Goal: Task Accomplishment & Management: Use online tool/utility

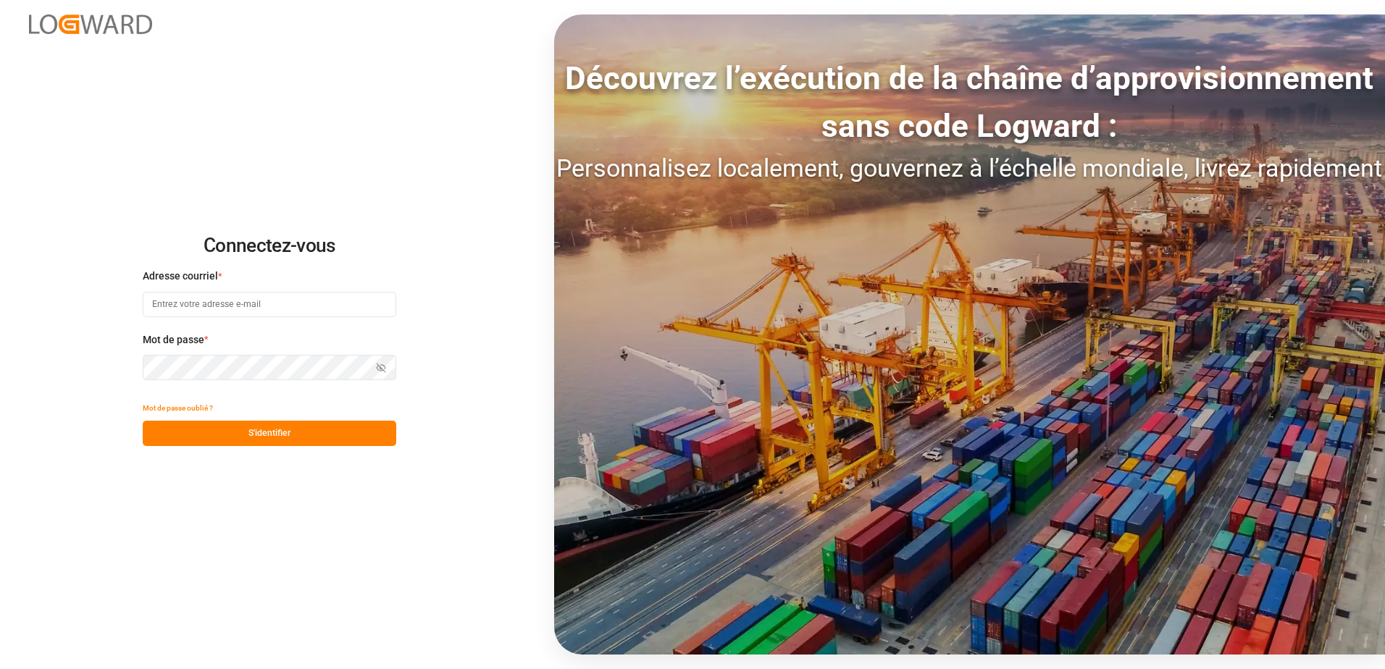
type input "[EMAIL_ADDRESS][DOMAIN_NAME]"
click at [338, 437] on button "S'identifier" at bounding box center [270, 433] width 254 height 25
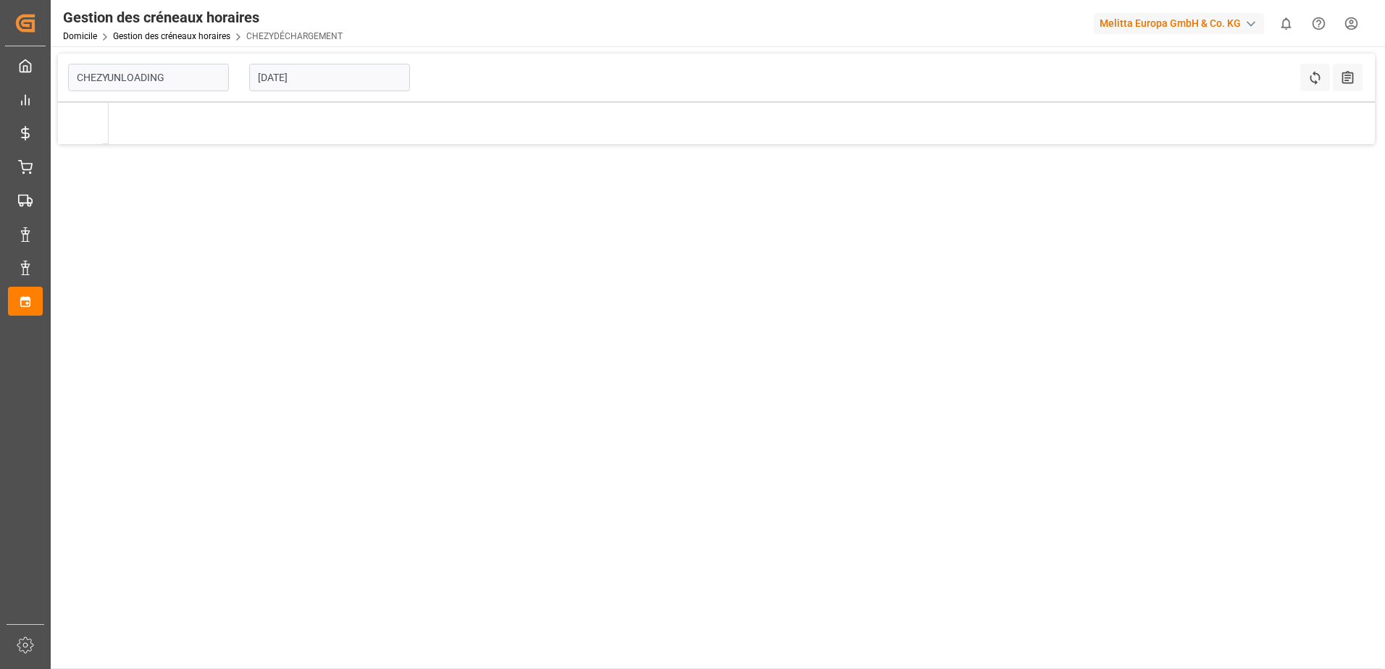
type input "Chezy Unloading"
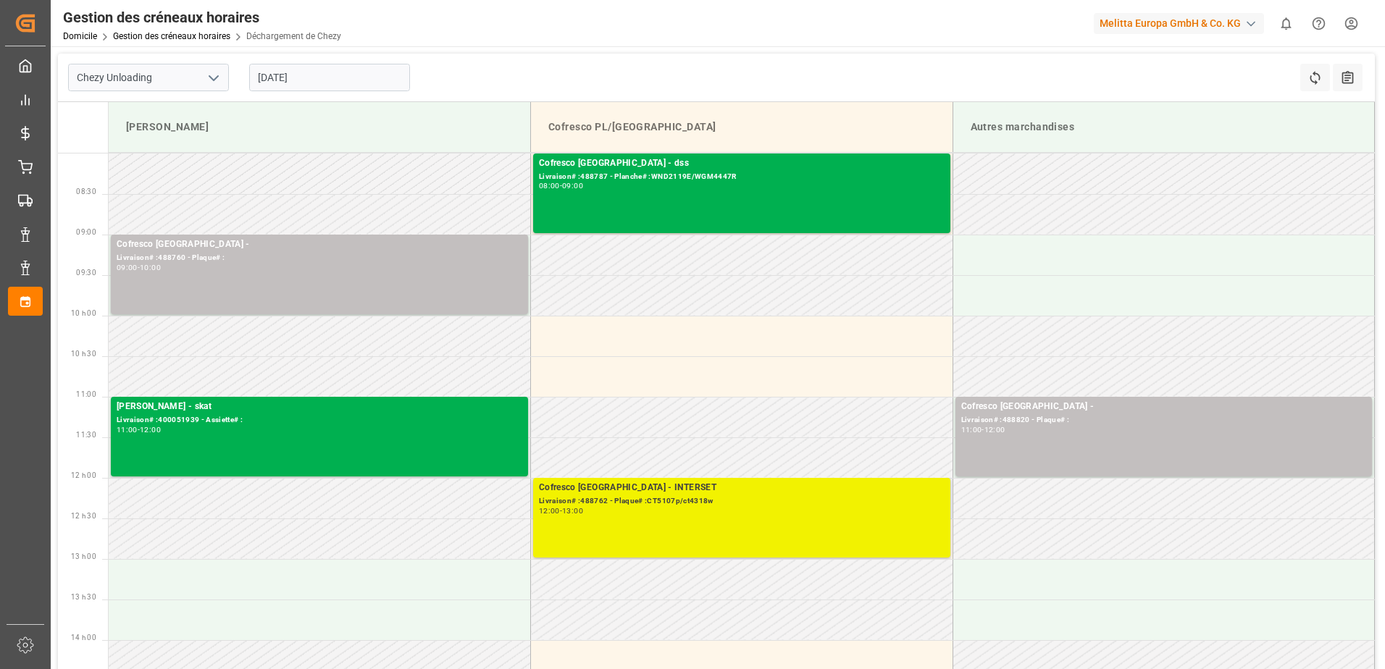
click at [819, 512] on div "12:00 - 13:00" at bounding box center [742, 512] width 406 height 8
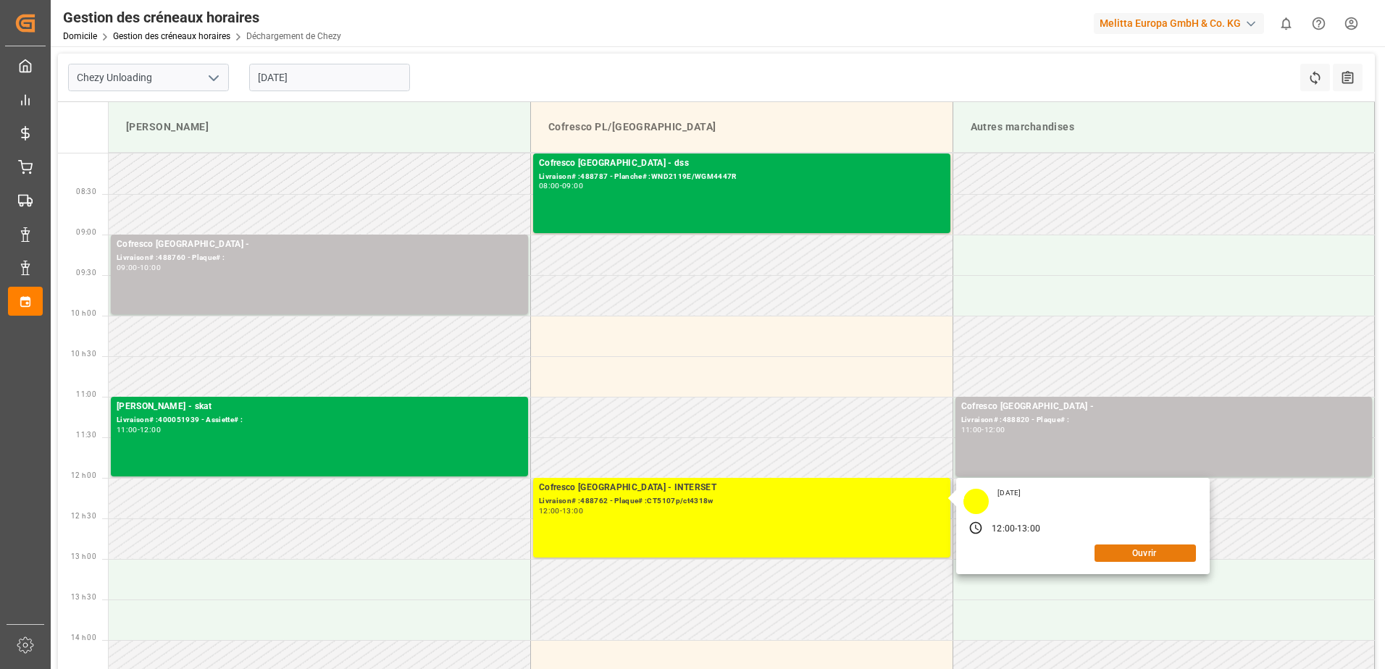
click at [1123, 551] on button "Ouvrir" at bounding box center [1145, 553] width 101 height 17
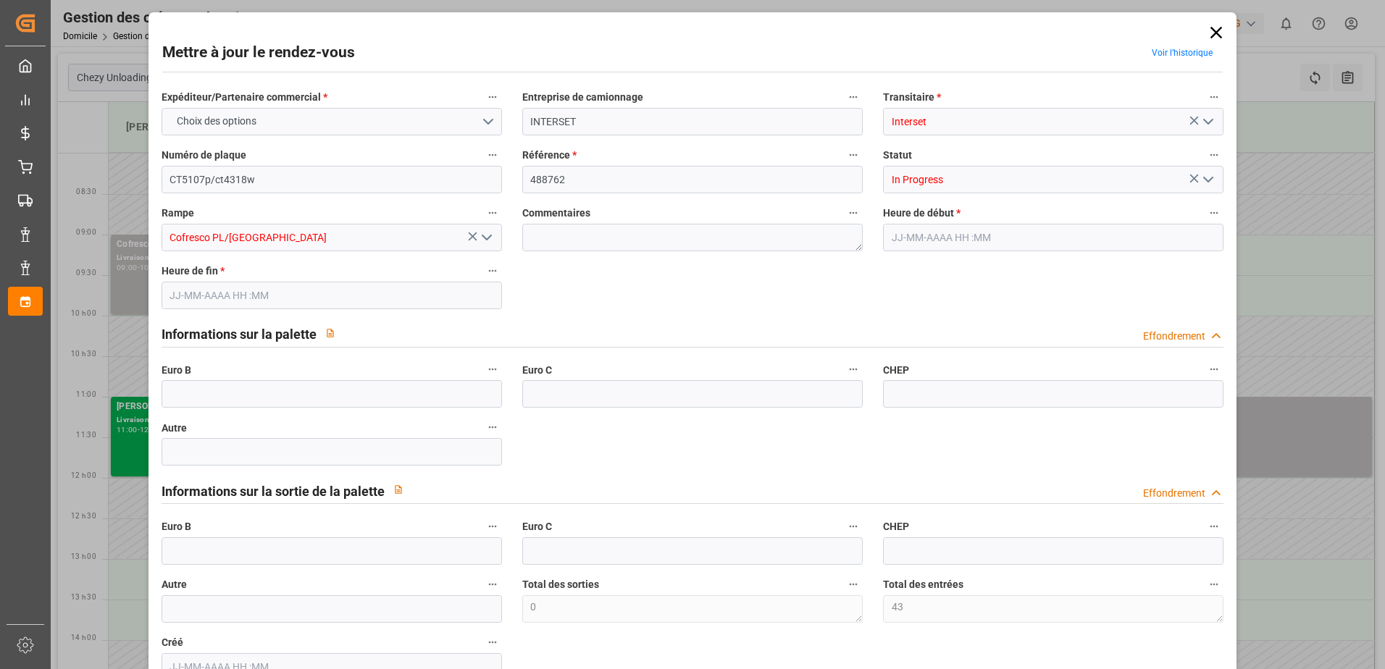
type input "43"
type input "[DATE] 12:00"
type input "[DATE] 13:00"
type input "[DATE] 07:51"
click at [1211, 181] on icon "Ouvrir le menu" at bounding box center [1208, 179] width 17 height 17
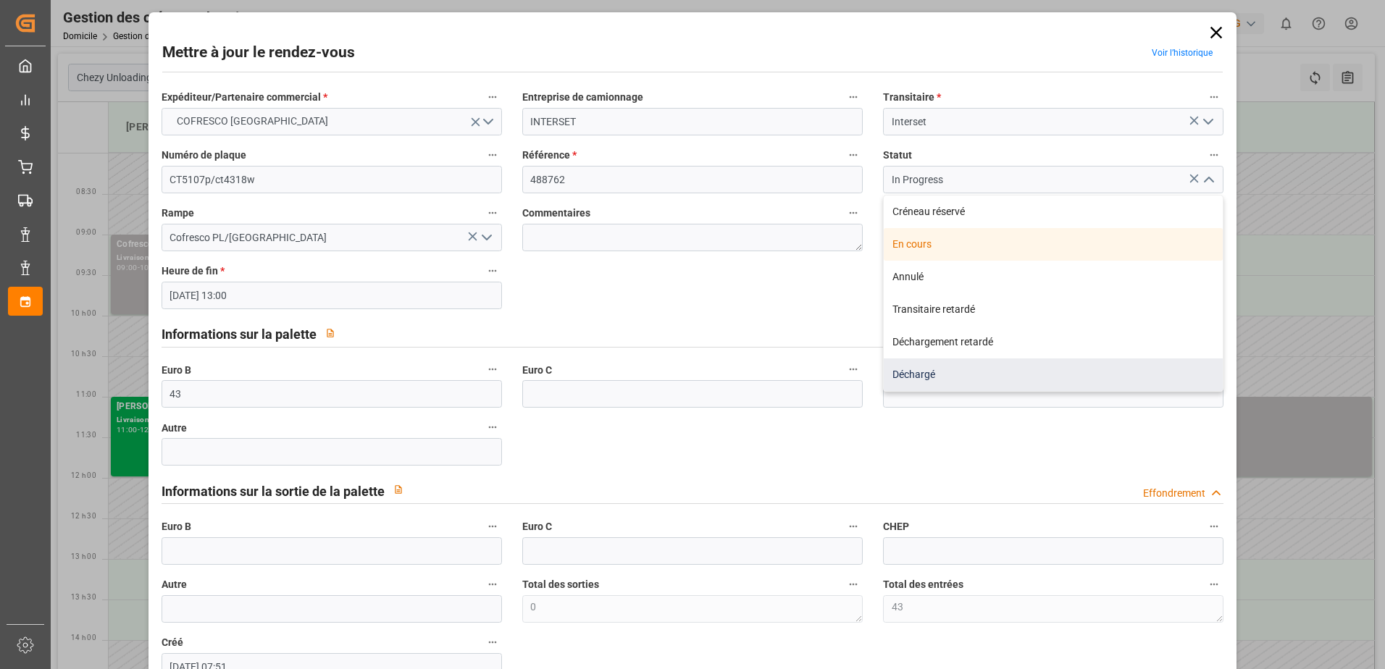
click at [990, 374] on div "Déchargé" at bounding box center [1053, 375] width 339 height 33
type input "Unloaded"
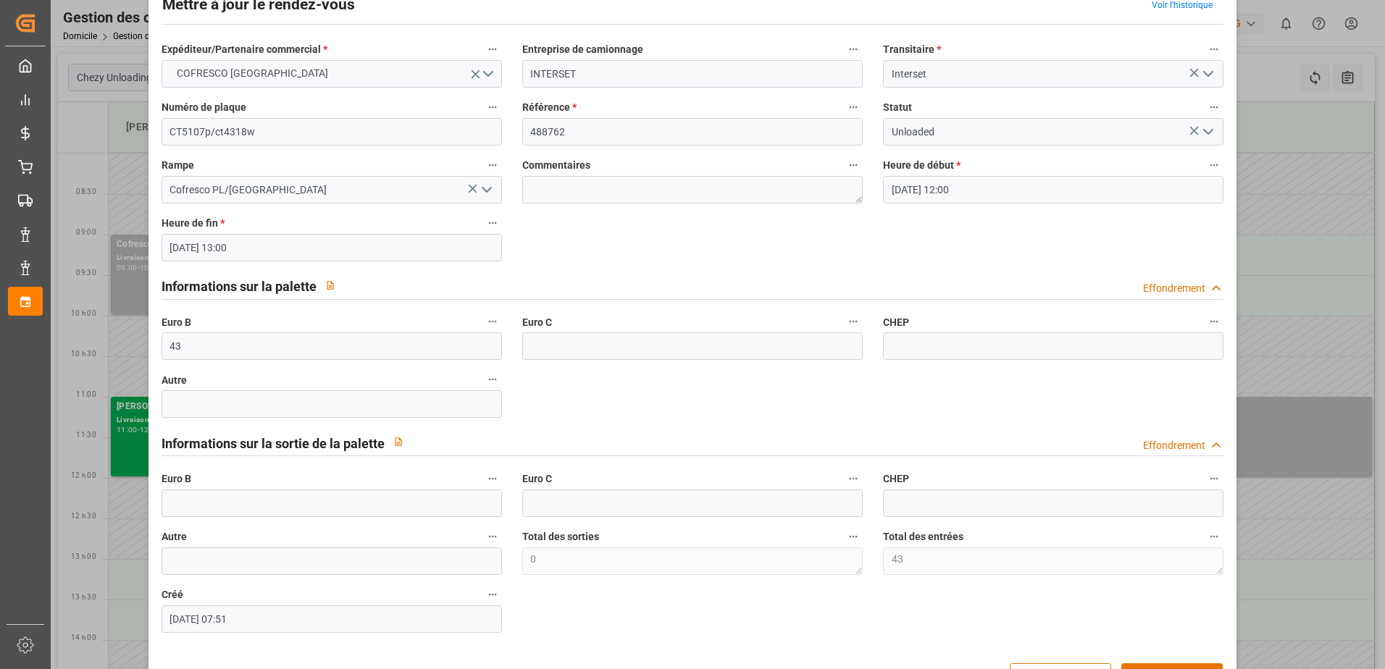
scroll to position [72, 0]
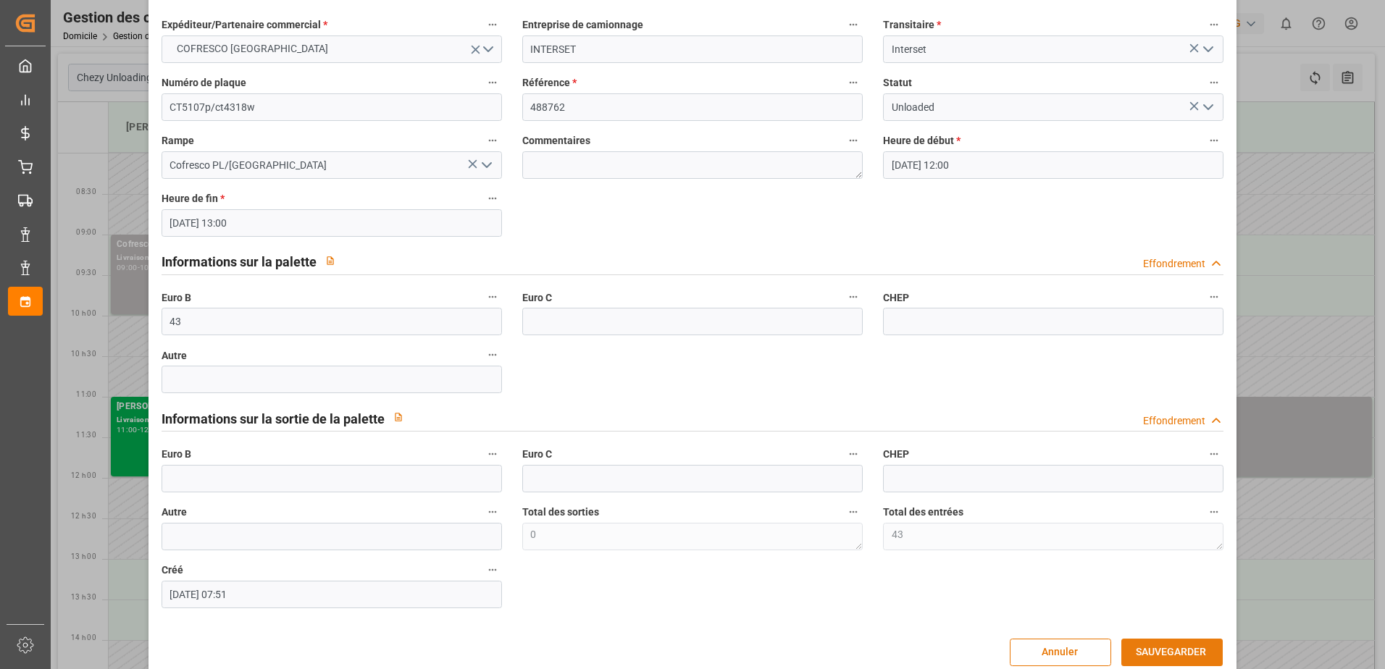
click at [1157, 653] on button "SAUVEGARDER" at bounding box center [1172, 653] width 101 height 28
